Goal: Transaction & Acquisition: Purchase product/service

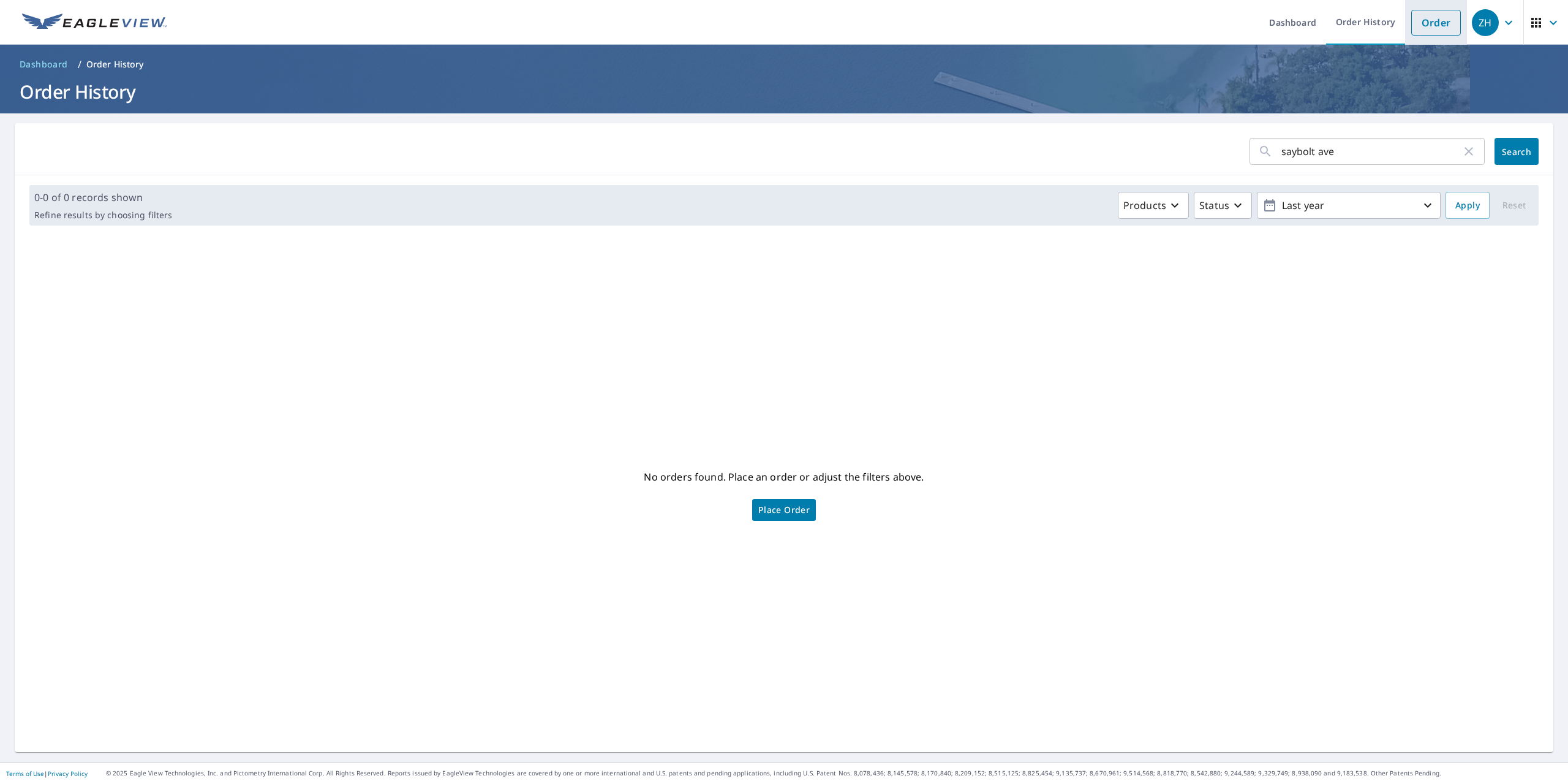
click at [1422, 23] on link "Order" at bounding box center [1436, 23] width 49 height 25
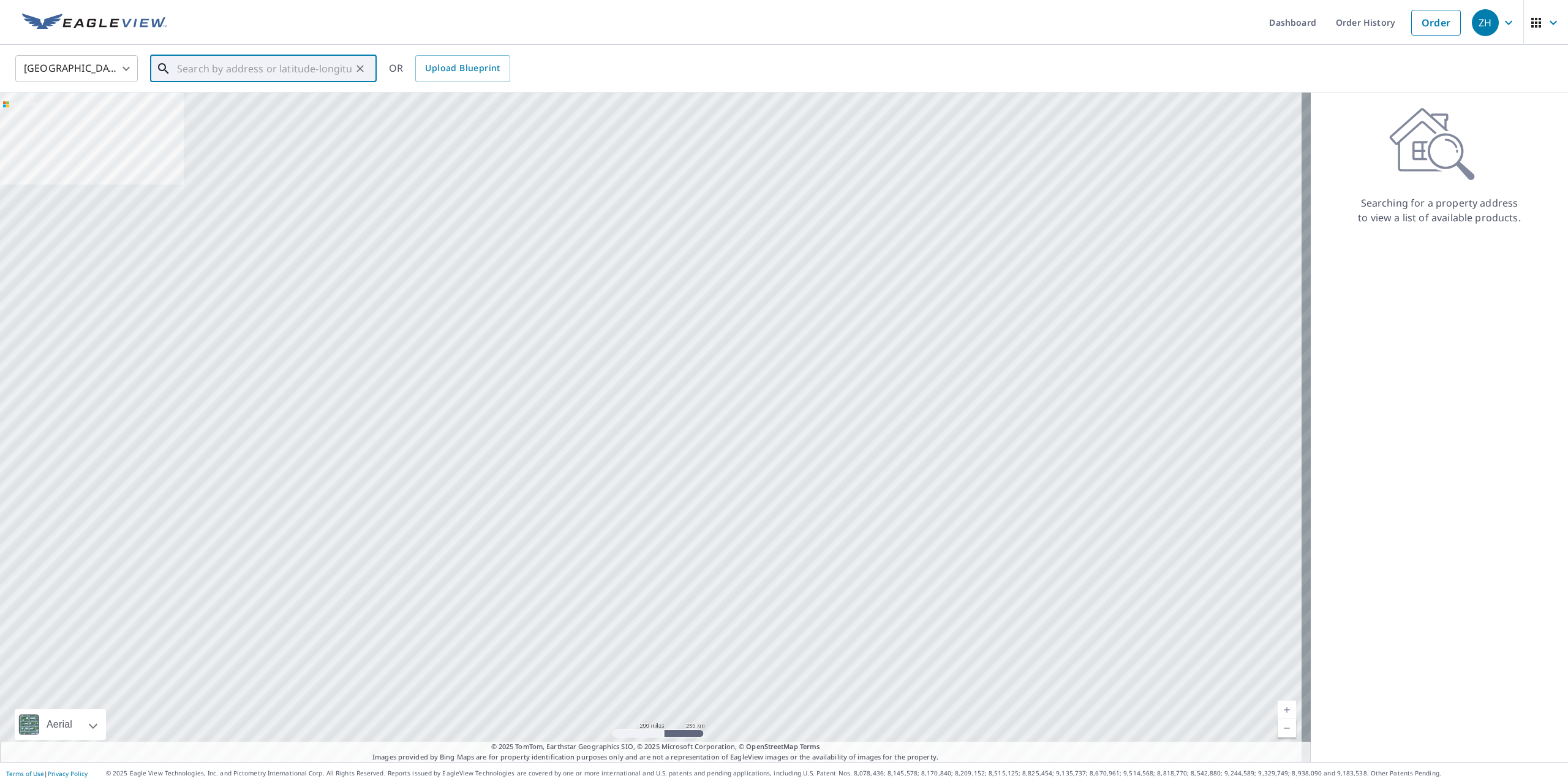
click at [227, 74] on input "text" at bounding box center [265, 69] width 175 height 34
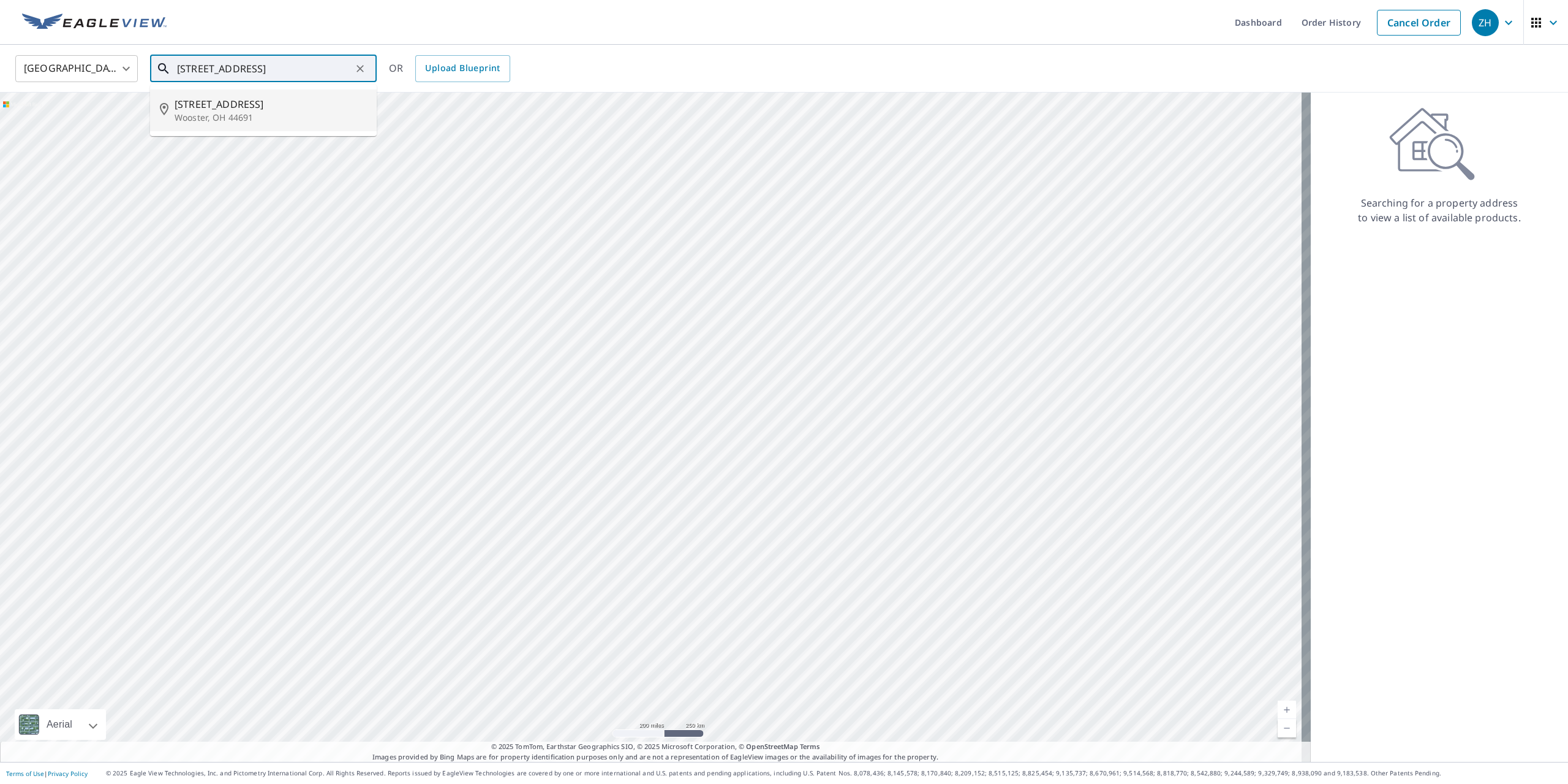
click at [234, 119] on p "Wooster, OH 44691" at bounding box center [271, 117] width 193 height 12
type input "[STREET_ADDRESS]"
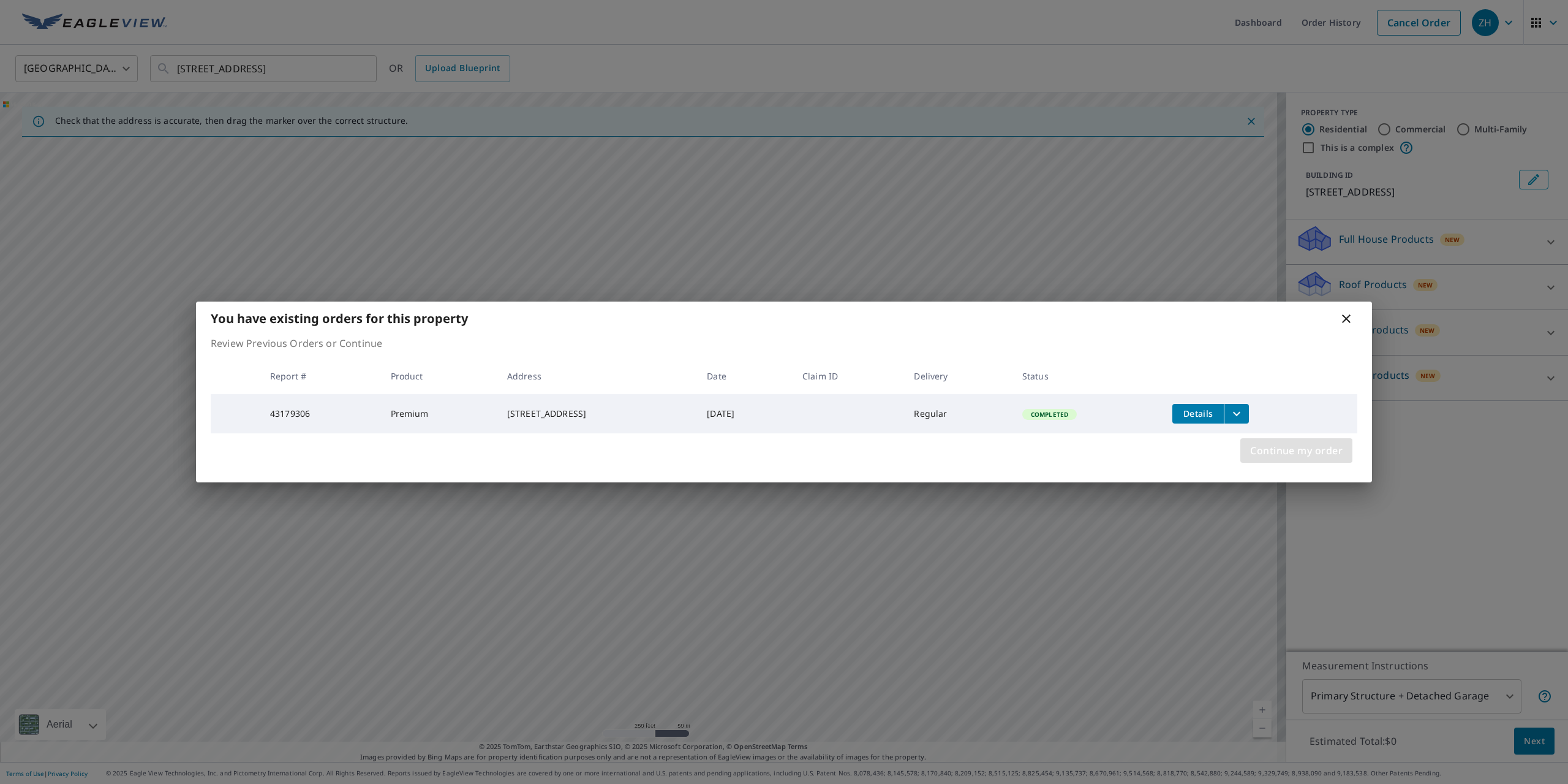
click at [1269, 451] on span "Continue my order" at bounding box center [1296, 451] width 92 height 17
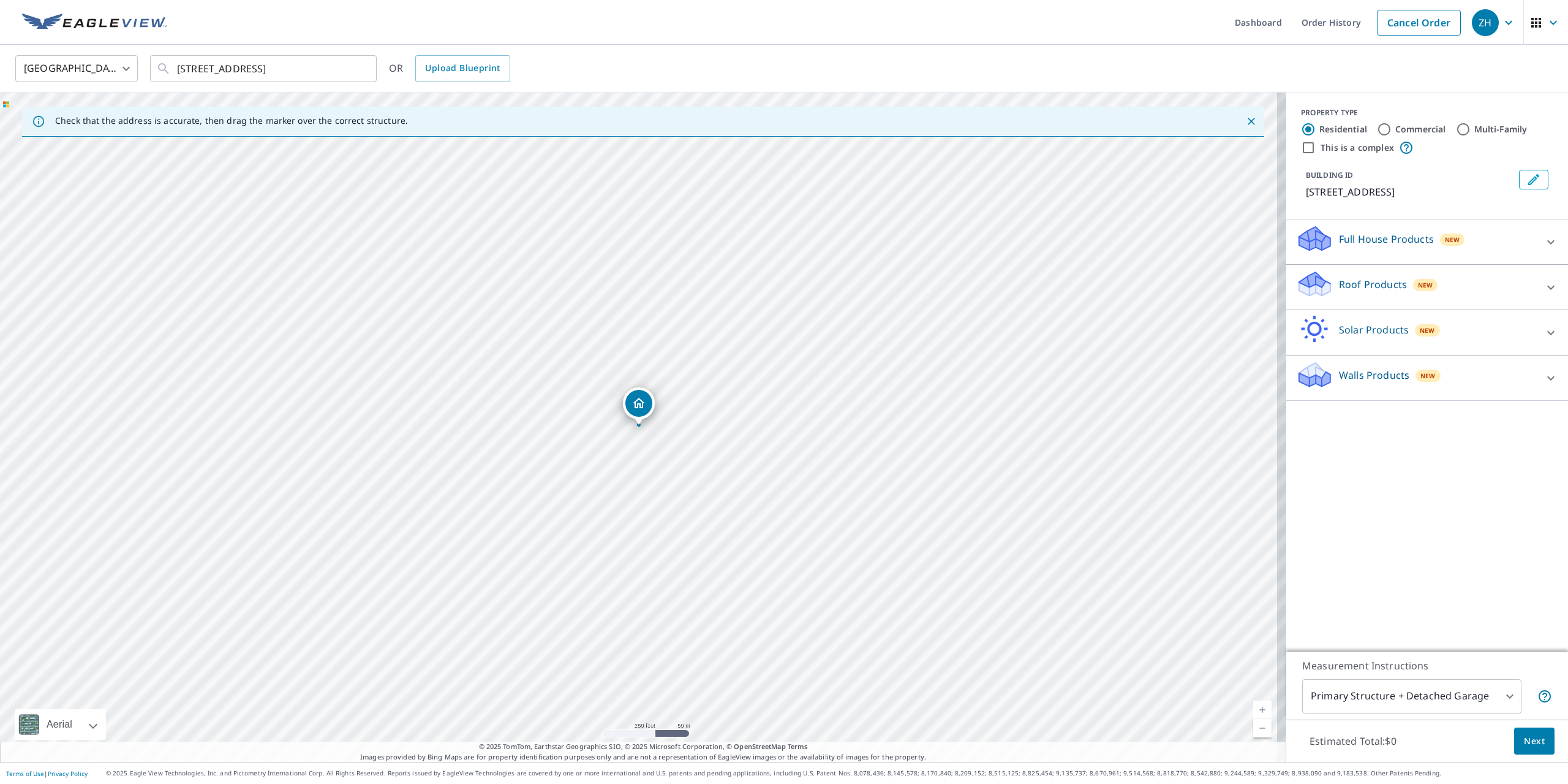
click at [1348, 291] on p "Roof Products" at bounding box center [1373, 283] width 68 height 14
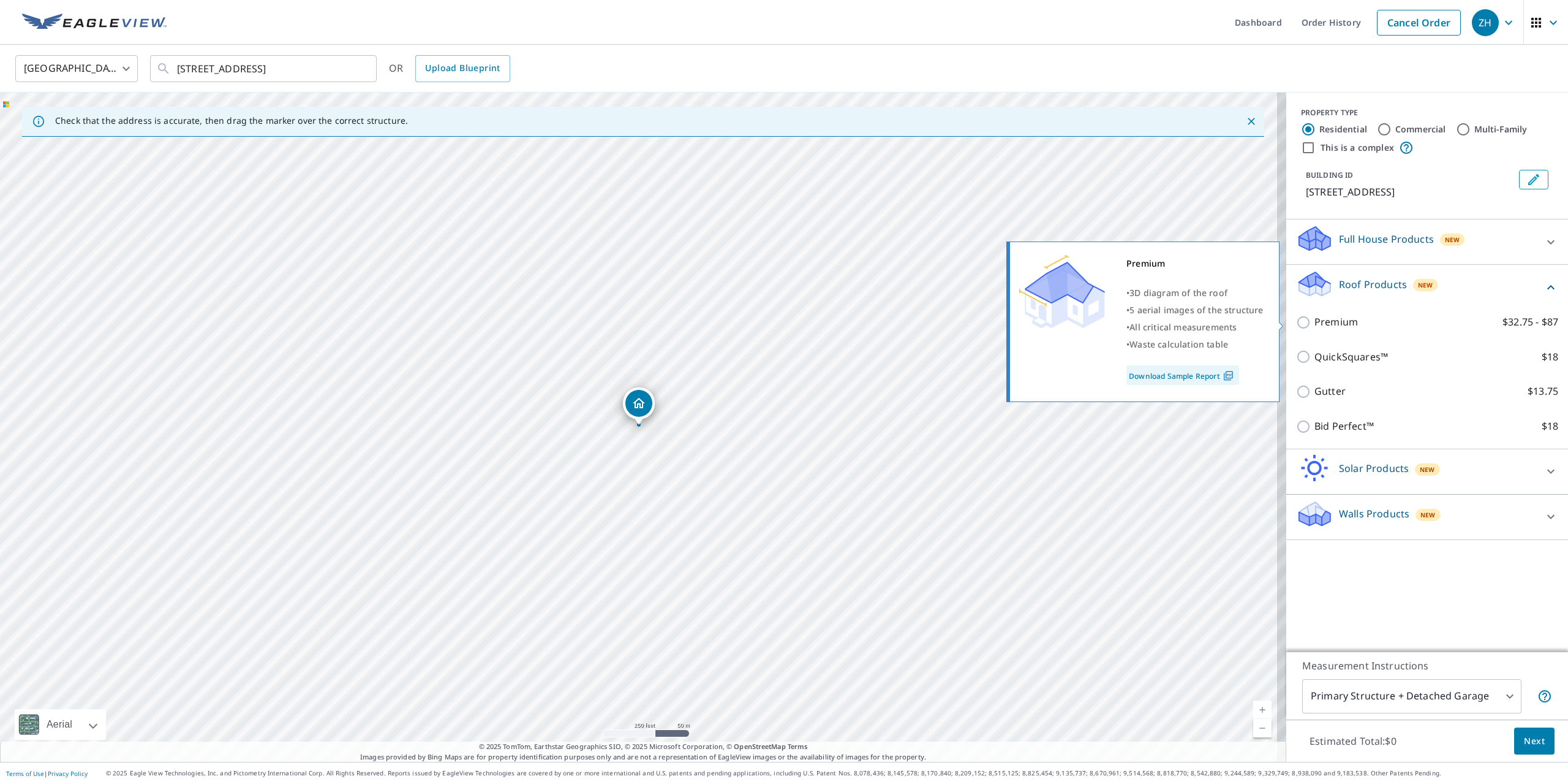
click at [1296, 322] on input "Premium $32.75 - $87" at bounding box center [1305, 322] width 19 height 14
checkbox input "true"
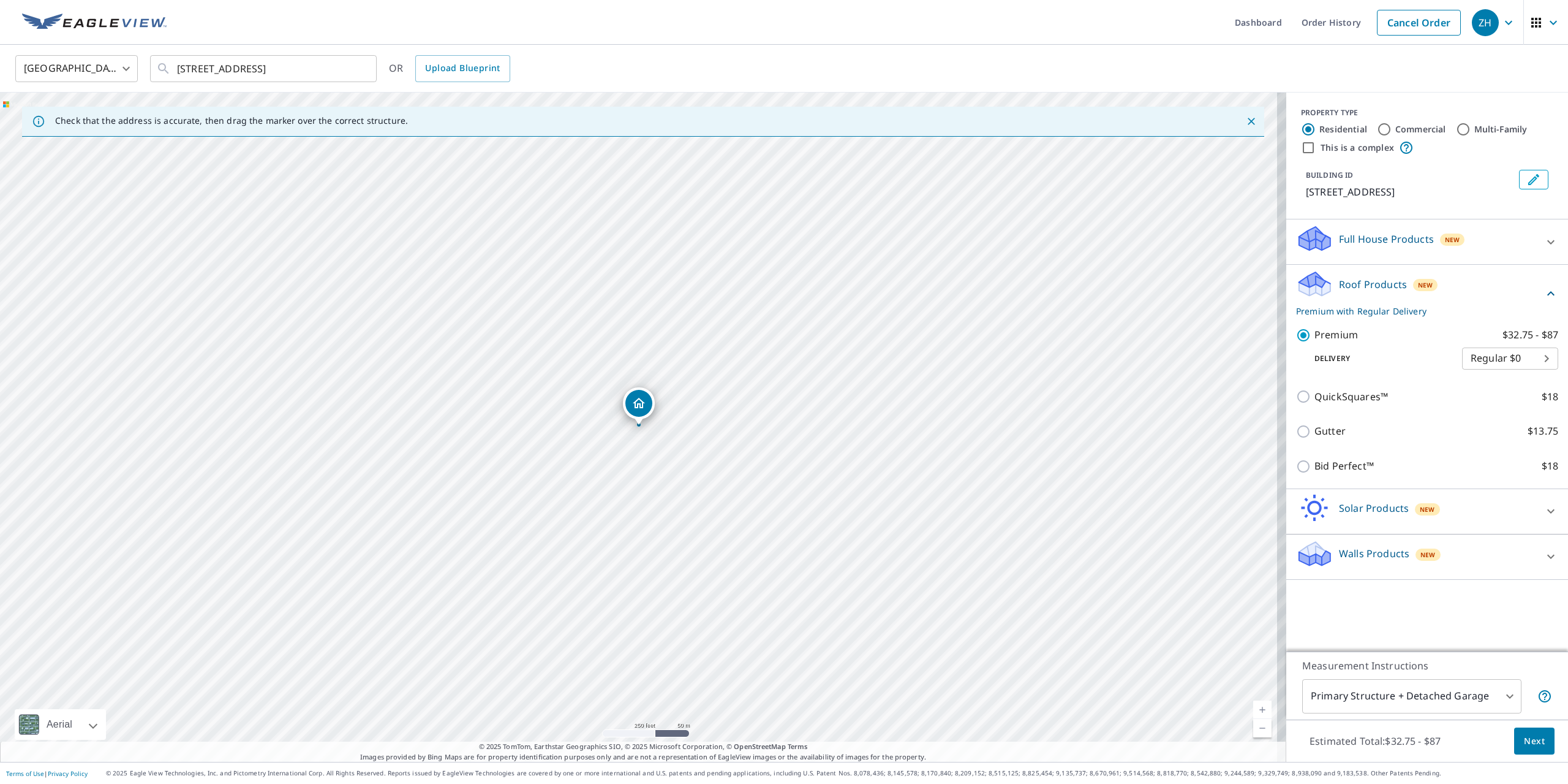
click at [1480, 355] on body "ZH ZH Dashboard Order History Cancel Order ZH [GEOGRAPHIC_DATA] [GEOGRAPHIC_DAT…" at bounding box center [784, 392] width 1568 height 784
click at [1467, 299] on div at bounding box center [784, 392] width 1568 height 784
click at [1526, 736] on span "Next" at bounding box center [1534, 741] width 21 height 15
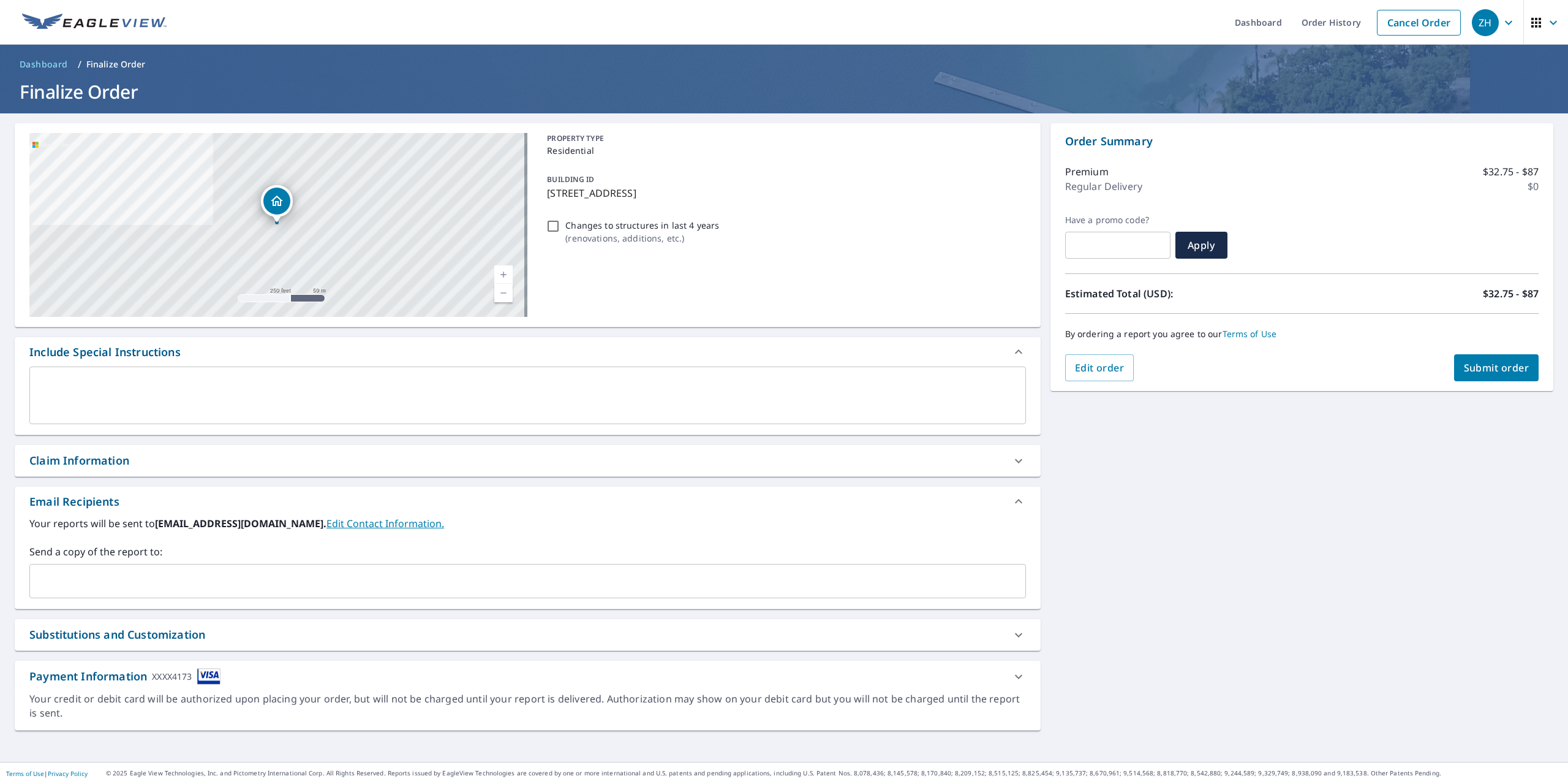
click at [1497, 371] on span "Submit order" at bounding box center [1496, 367] width 65 height 14
